Goal: Navigation & Orientation: Find specific page/section

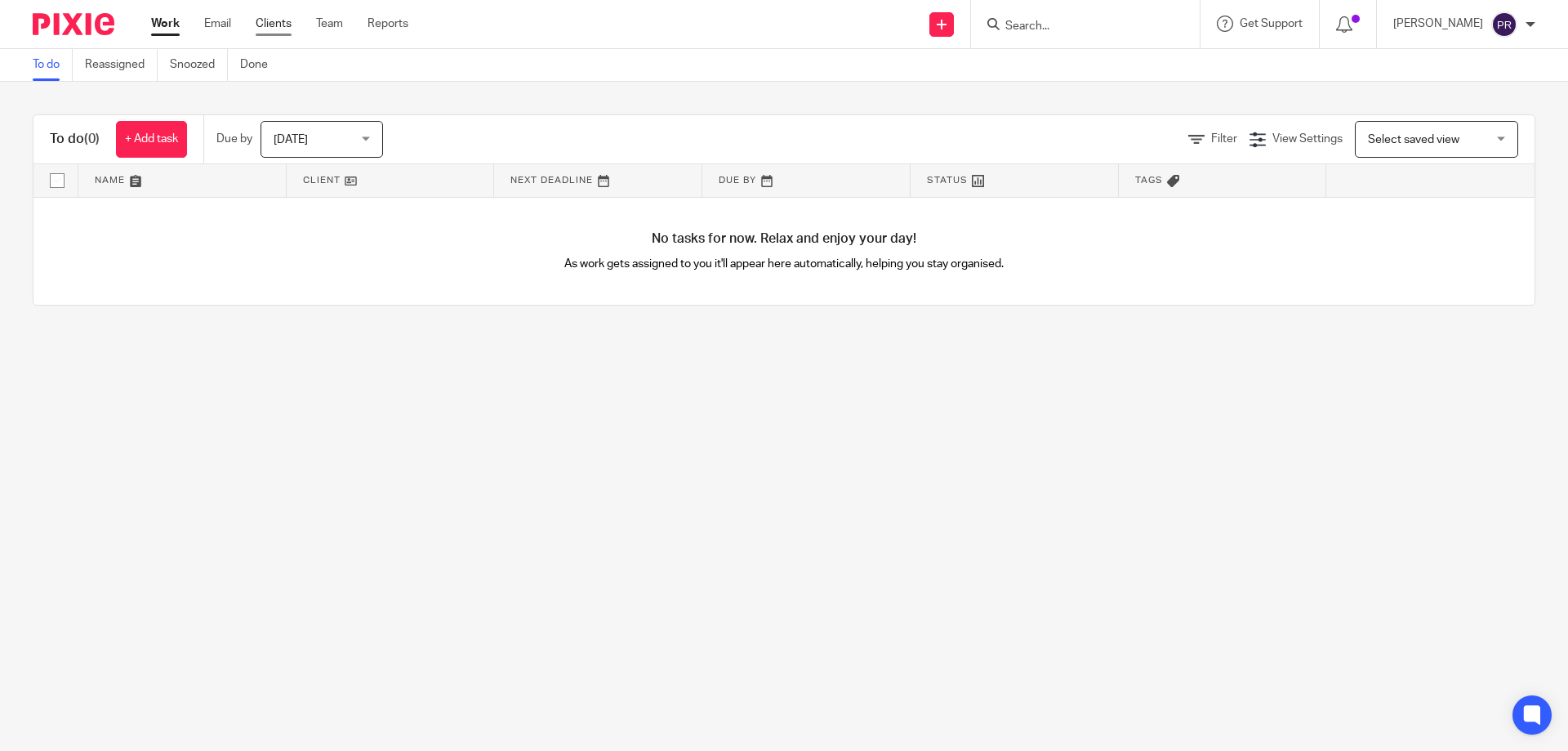
drag, startPoint x: 252, startPoint y: 23, endPoint x: 289, endPoint y: 29, distance: 37.5
click at [252, 23] on ul "Work Email Clients Team Reports" at bounding box center [292, 24] width 282 height 17
click at [282, 25] on link "Clients" at bounding box center [273, 24] width 35 height 17
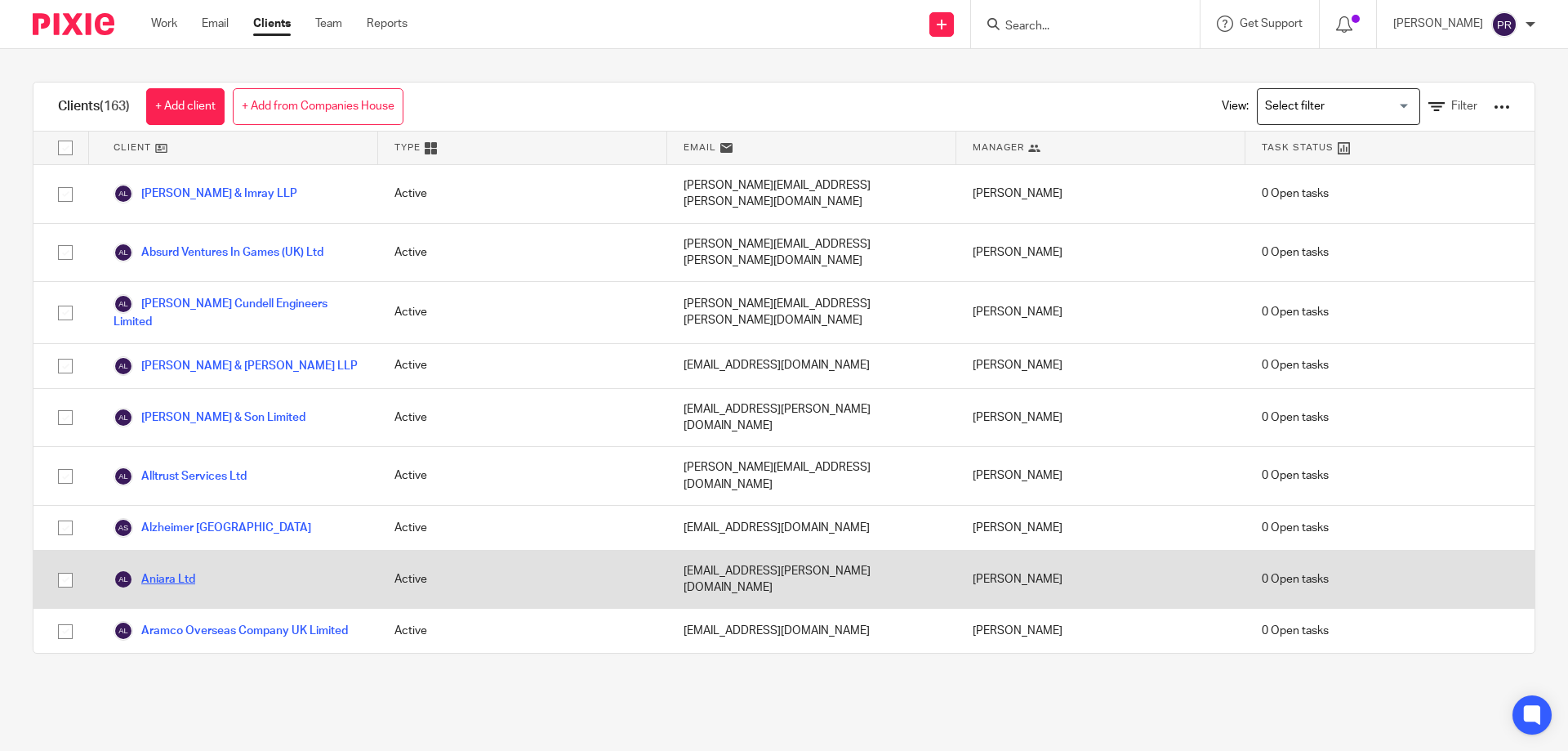
click at [188, 570] on link "Aniara Ltd" at bounding box center [154, 580] width 82 height 20
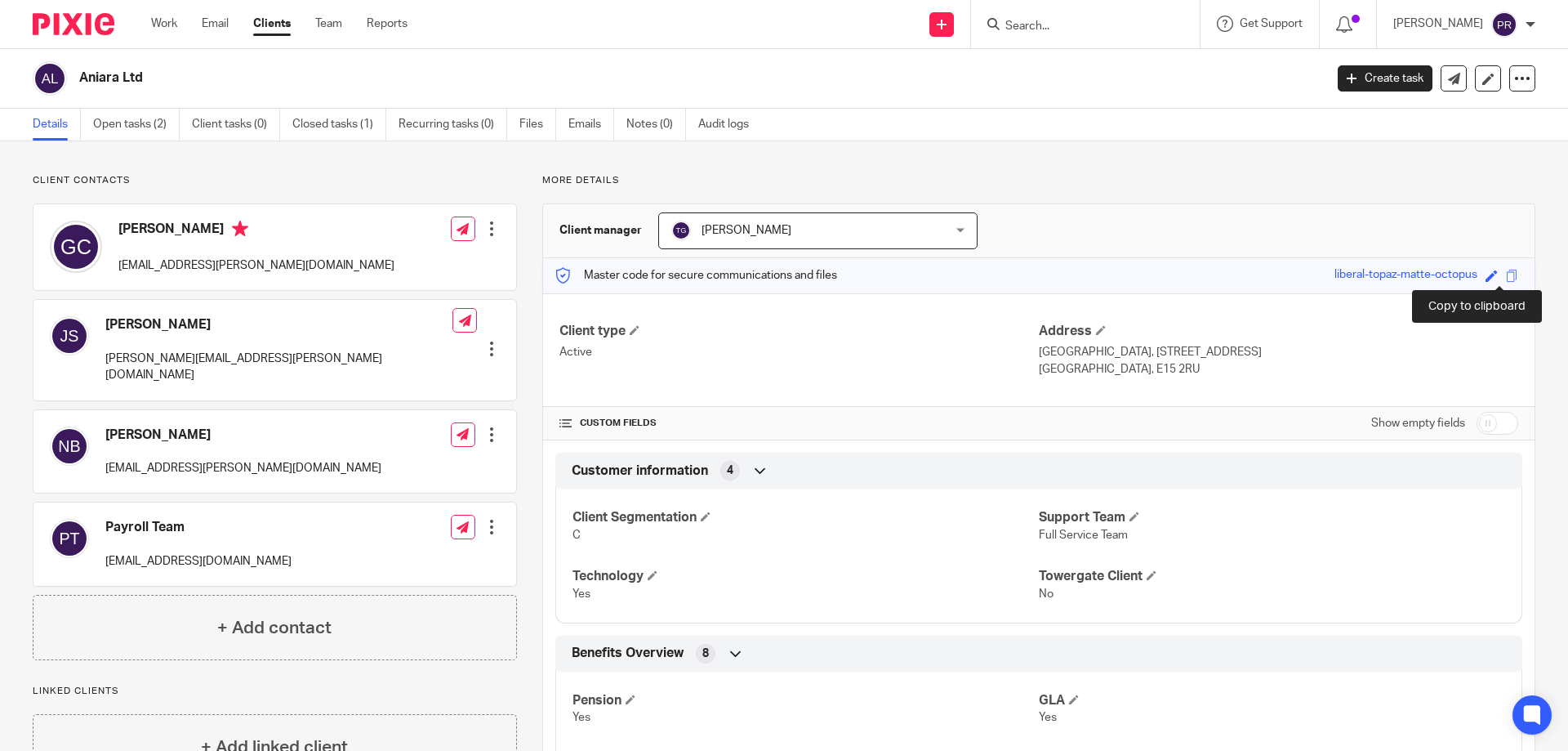
click at [1506, 276] on span at bounding box center [1512, 276] width 12 height 12
